Goal: Information Seeking & Learning: Learn about a topic

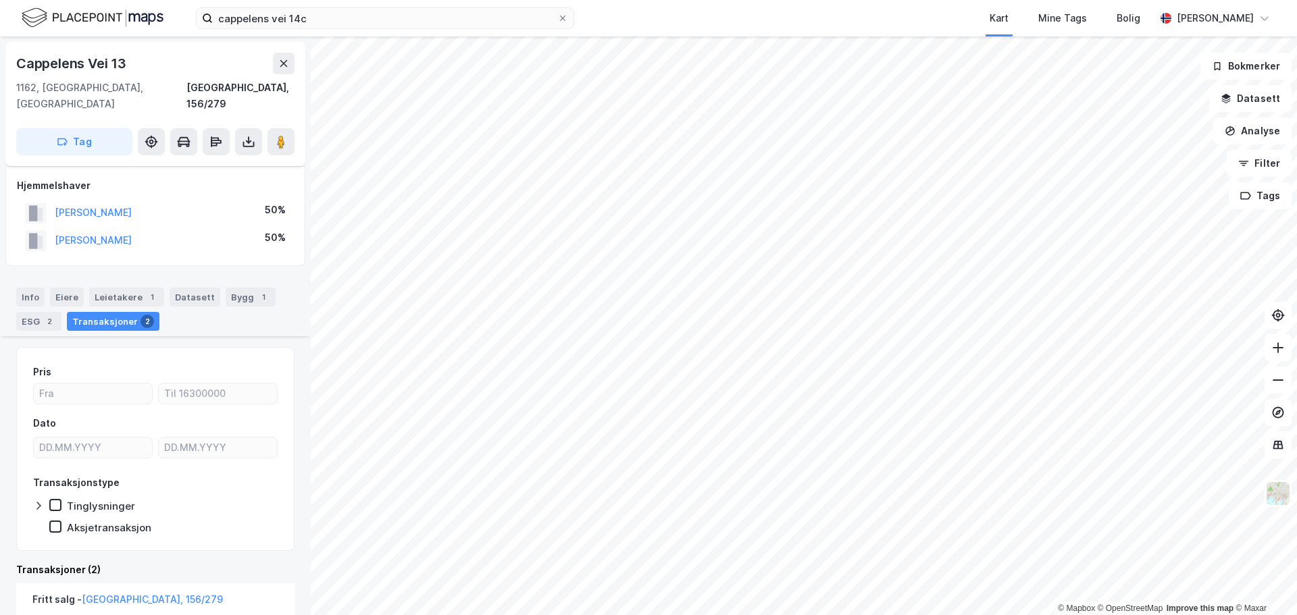
scroll to position [331, 0]
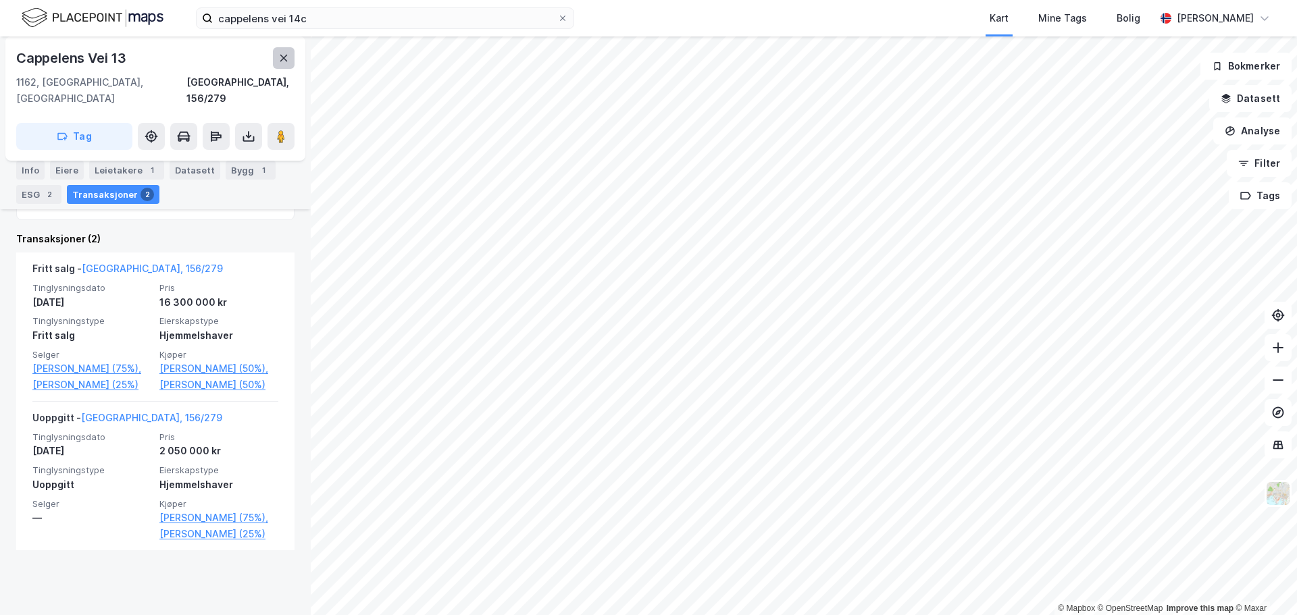
click at [286, 57] on icon at bounding box center [283, 58] width 11 height 11
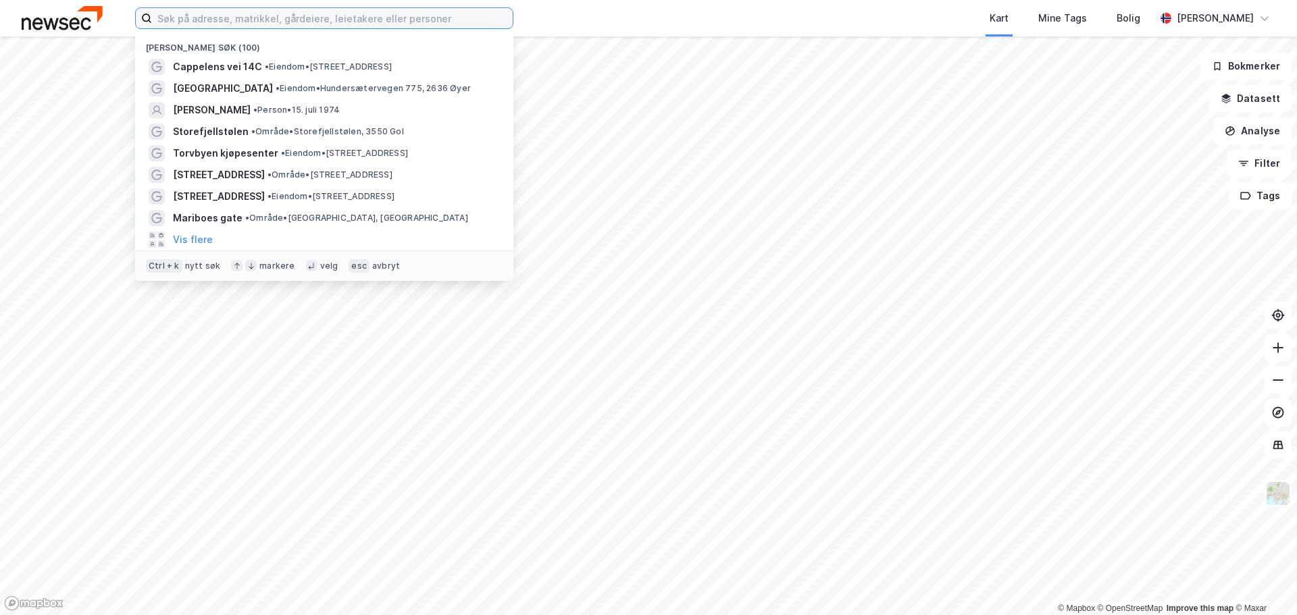
click at [235, 19] on input at bounding box center [332, 18] width 361 height 20
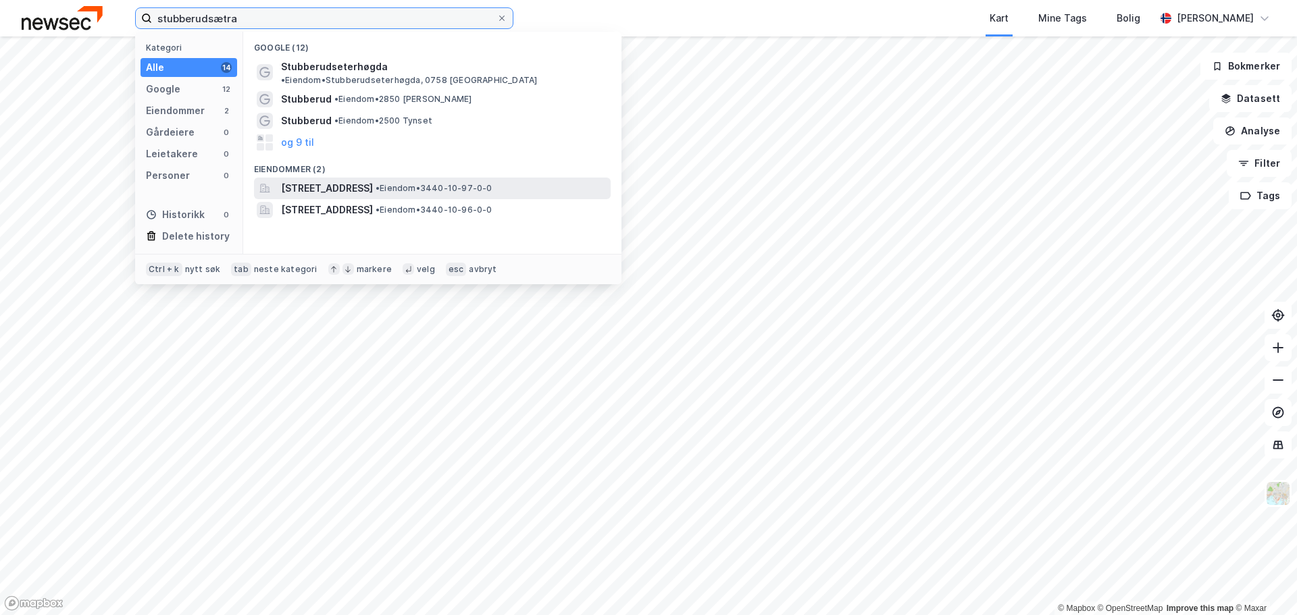
type input "stubberudsætra"
click at [373, 180] on span "[STREET_ADDRESS]" at bounding box center [327, 188] width 92 height 16
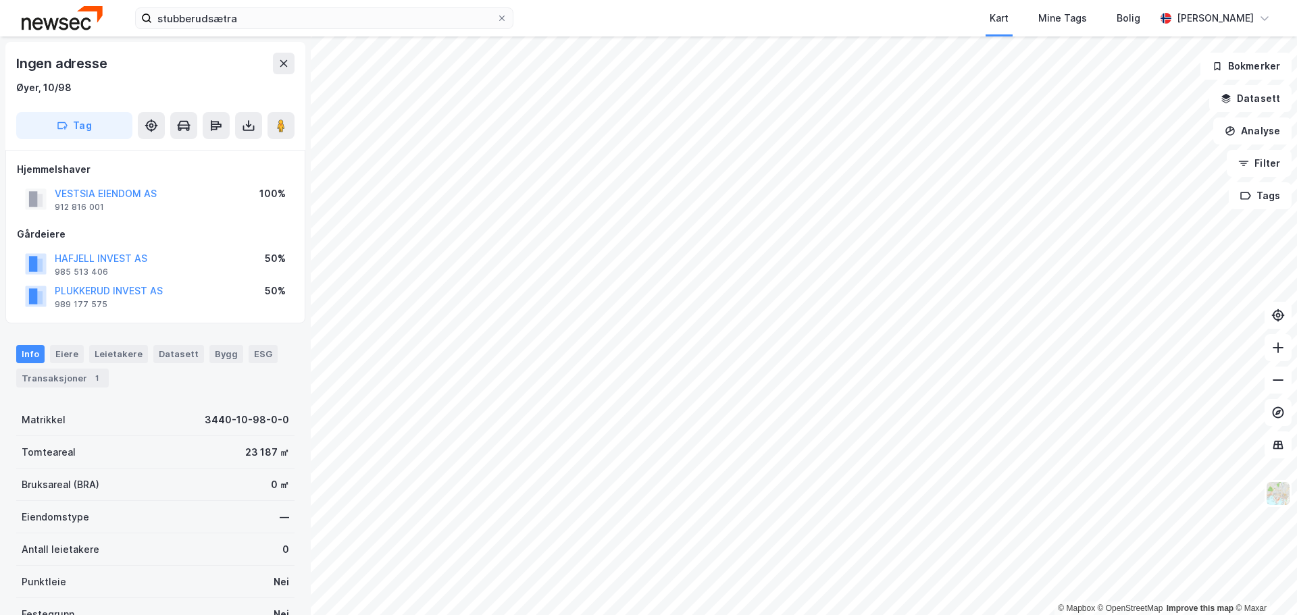
drag, startPoint x: 92, startPoint y: 257, endPoint x: 143, endPoint y: 222, distance: 61.6
click at [143, 222] on div "Hjemmelshaver VESTSIA EIENDOM AS 912 816 001 100% Gårdeiere HAFJELL INVEST AS 9…" at bounding box center [155, 236] width 277 height 151
click at [0, 0] on button "VESTSIA EIENDOM AS" at bounding box center [0, 0] width 0 height 0
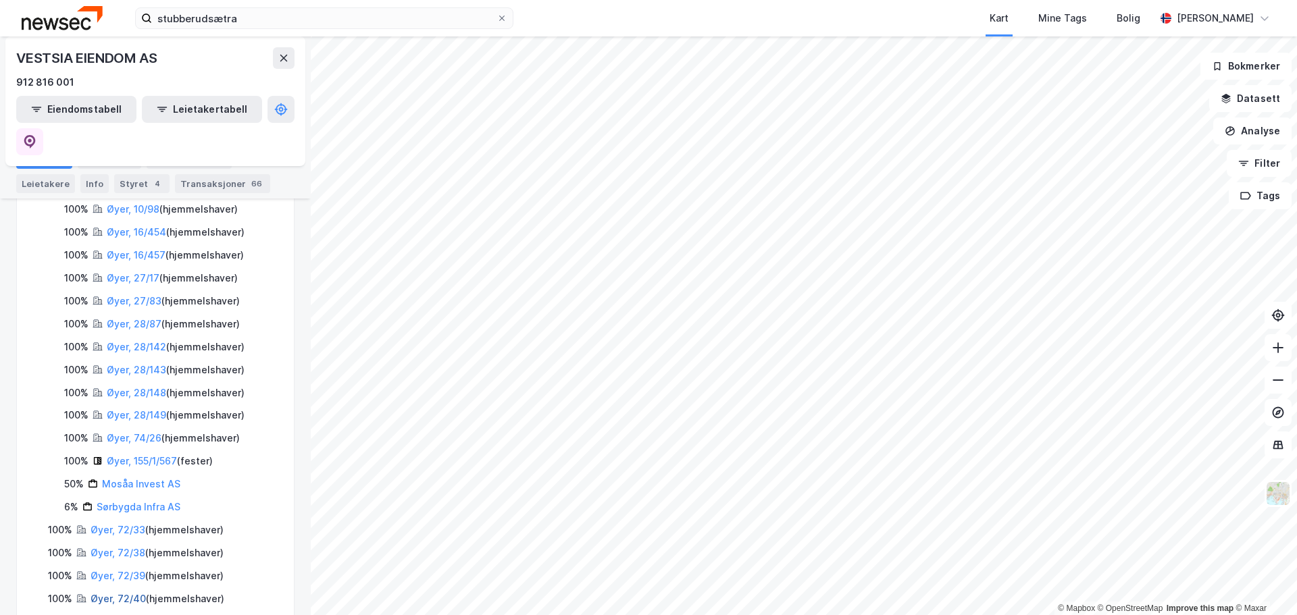
scroll to position [608, 0]
